Goal: Find specific page/section: Find specific page/section

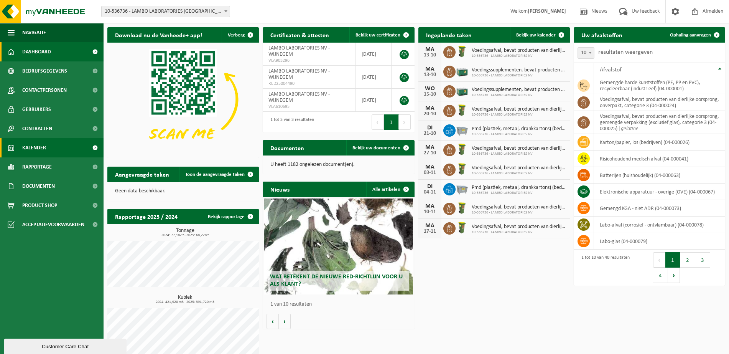
click at [39, 142] on span "Kalender" at bounding box center [34, 147] width 24 height 19
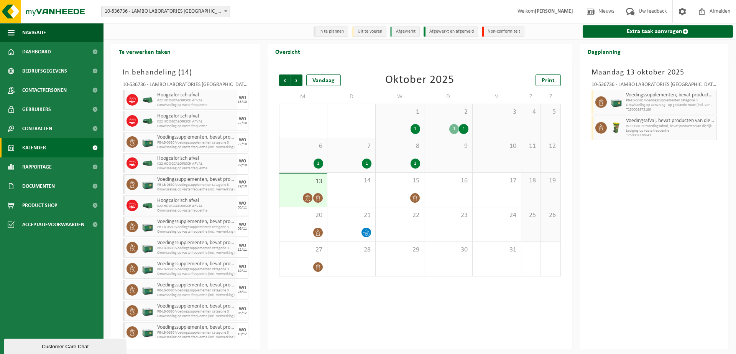
click at [673, 104] on span "Omwisseling op aanvraag - op geplande route (incl. verwerking)" at bounding box center [670, 105] width 89 height 5
click at [658, 92] on span "Voedingssupplementen, bevat producten van dierlijke oorsprong, categorie 3" at bounding box center [670, 95] width 89 height 6
